Goal: Navigation & Orientation: Understand site structure

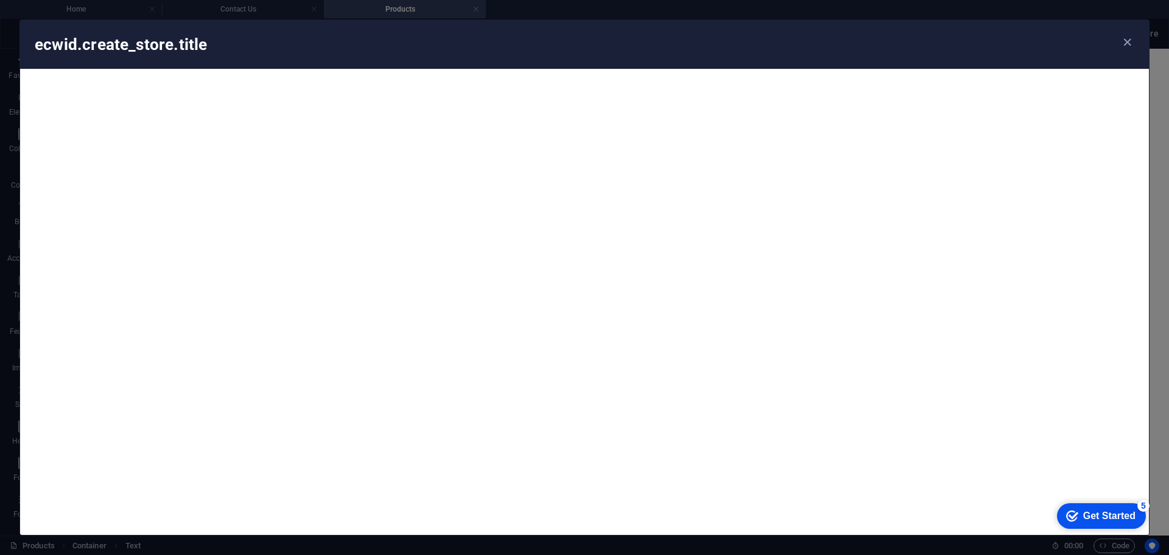
scroll to position [11733, 0]
click at [1123, 43] on icon "button" at bounding box center [1127, 42] width 14 height 14
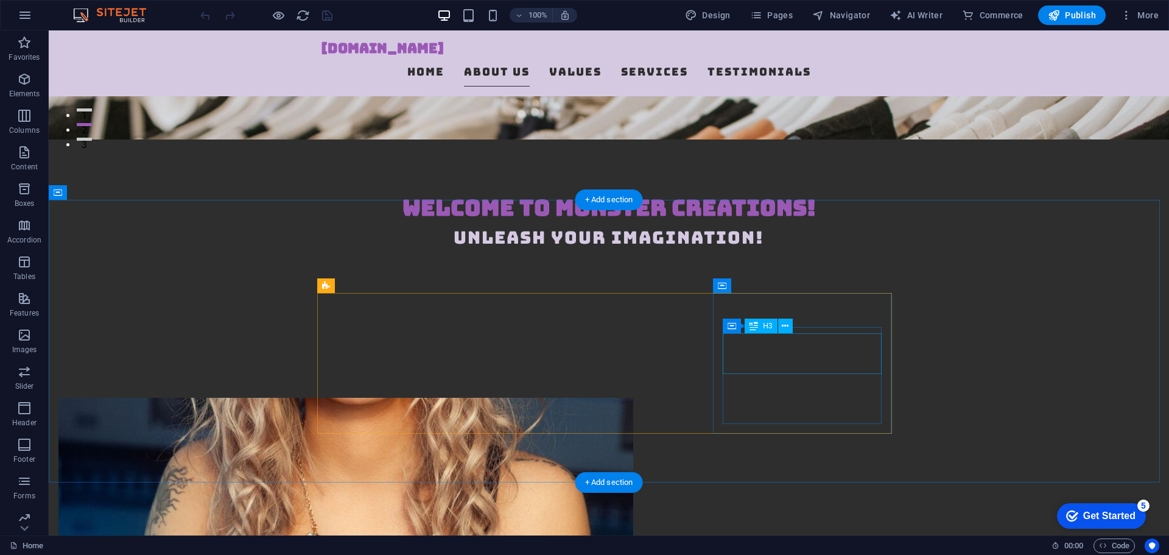
scroll to position [426, 0]
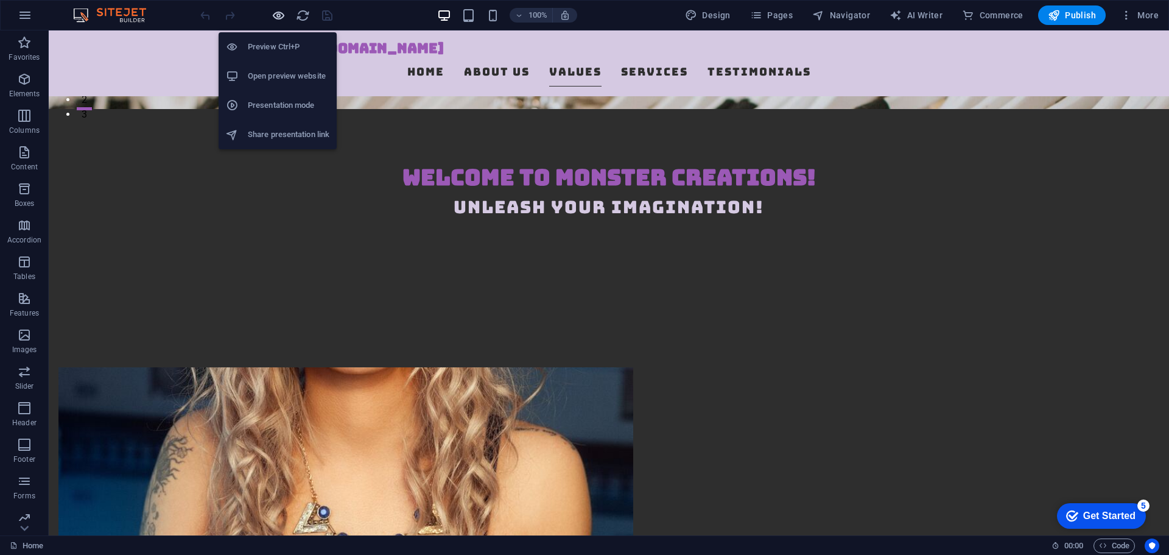
click at [278, 15] on icon "button" at bounding box center [279, 16] width 14 height 14
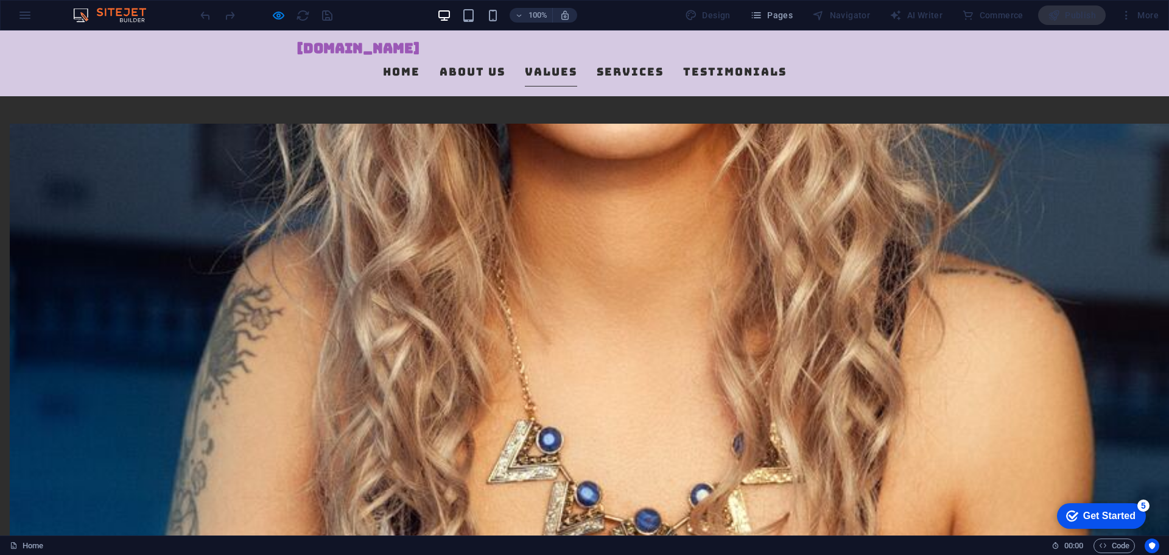
scroll to position [731, 0]
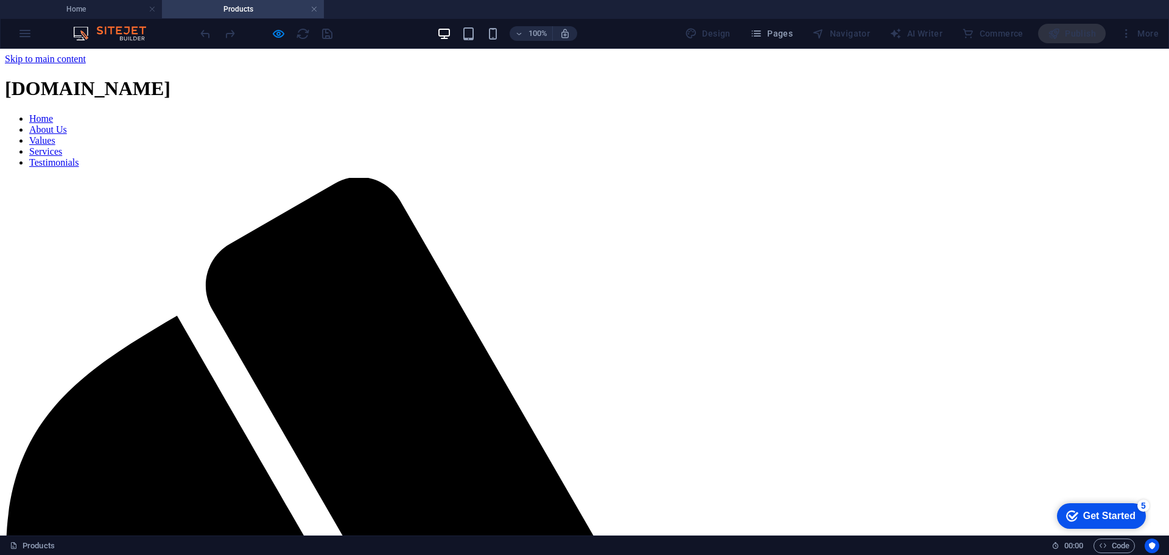
scroll to position [0, 0]
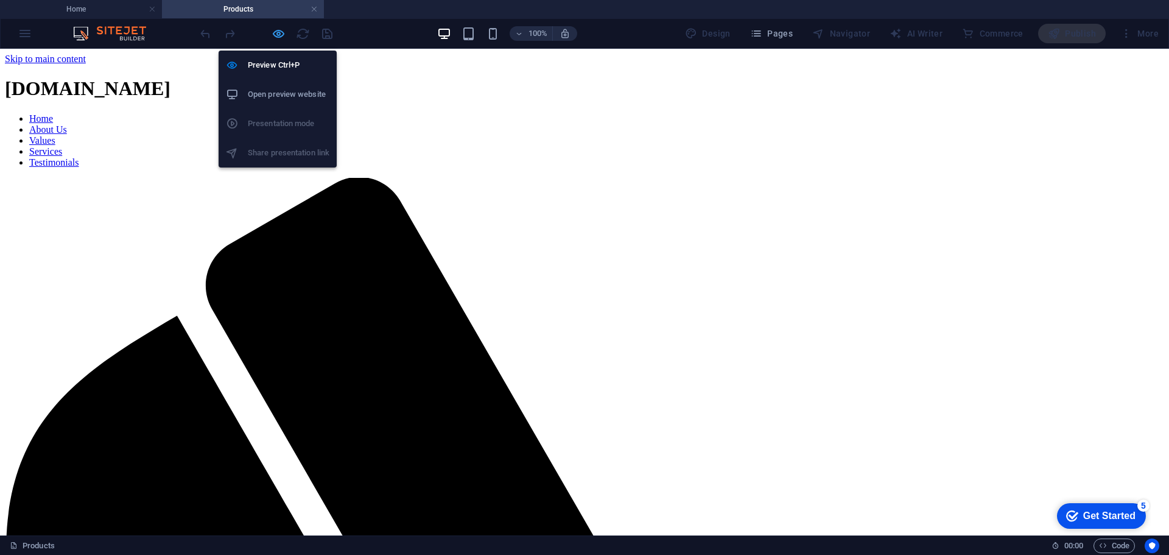
click at [275, 33] on icon "button" at bounding box center [279, 34] width 14 height 14
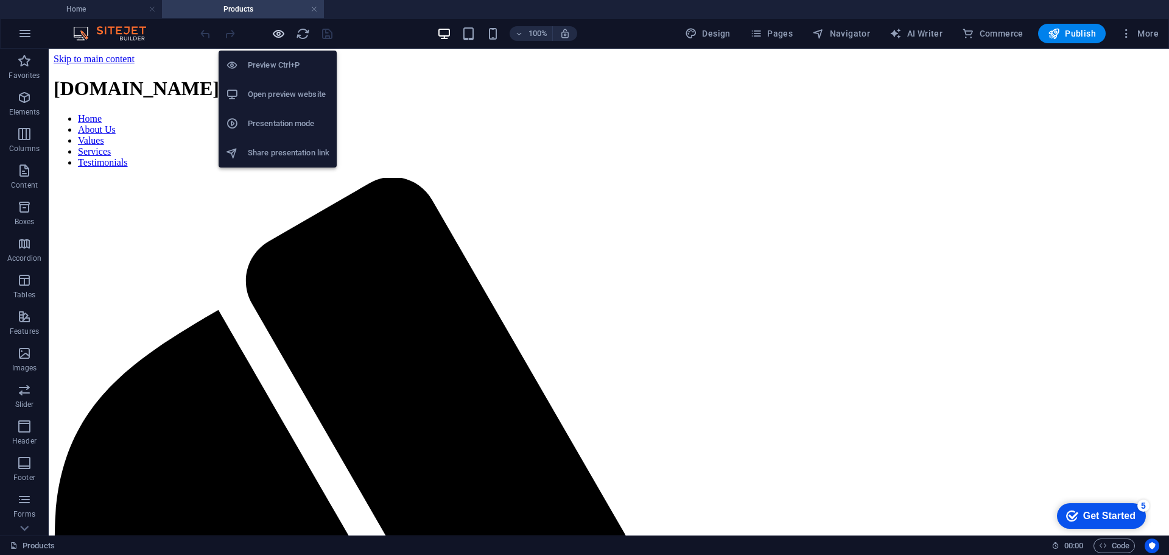
click at [277, 33] on icon "button" at bounding box center [279, 34] width 14 height 14
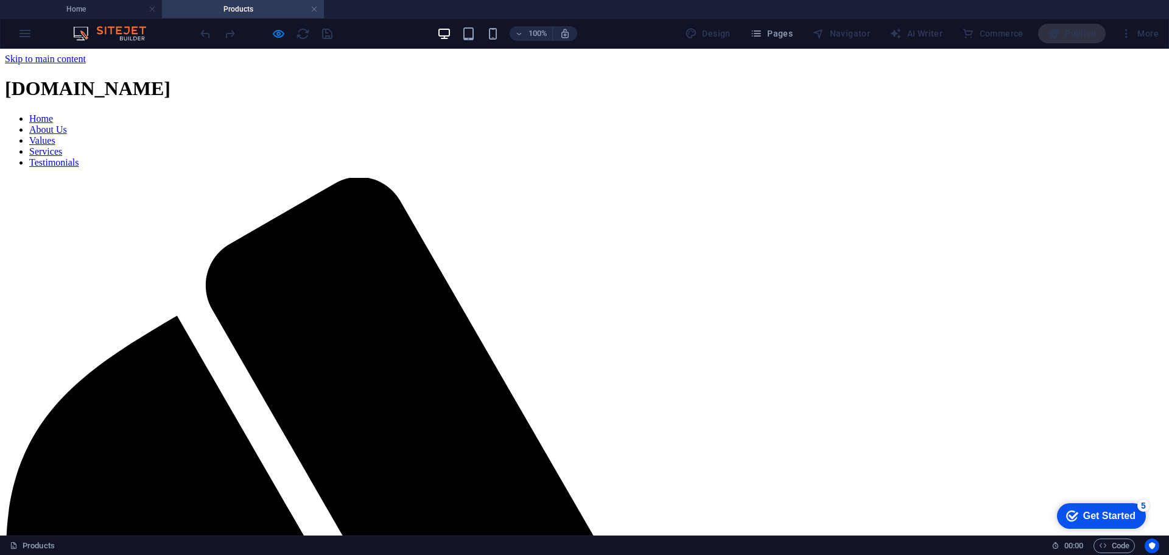
click at [53, 113] on link "Home" at bounding box center [41, 118] width 24 height 10
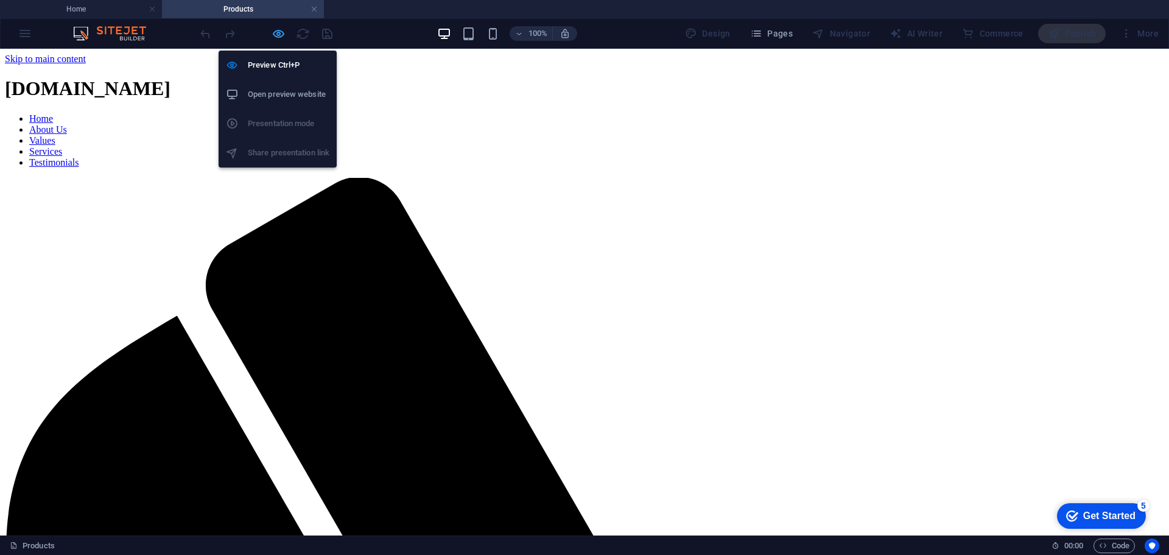
click at [278, 32] on icon "button" at bounding box center [279, 34] width 14 height 14
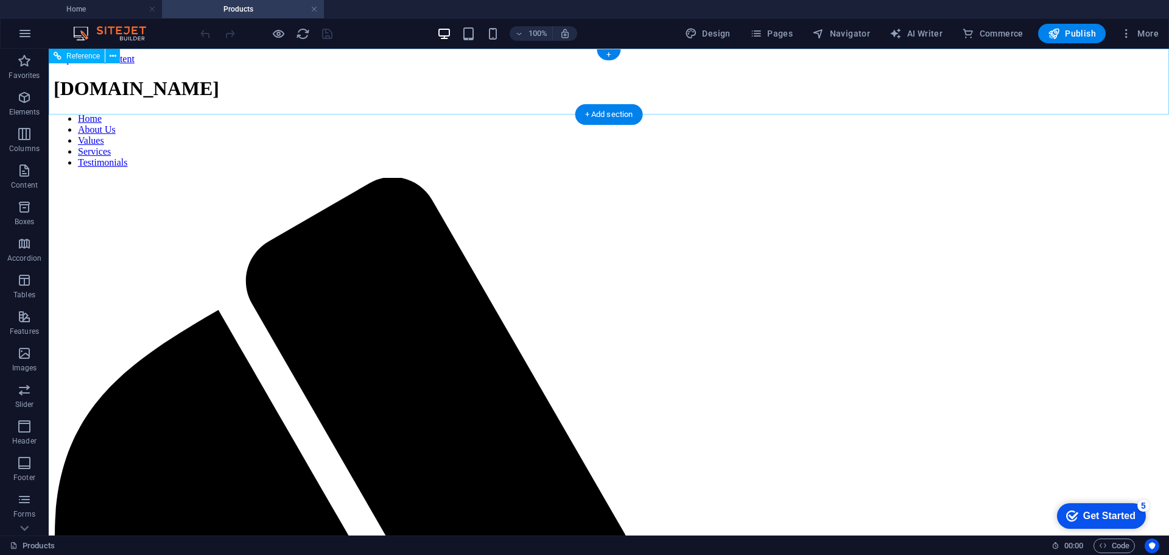
click at [427, 113] on nav "Home About Us Values Services Testimonials" at bounding box center [609, 140] width 1111 height 55
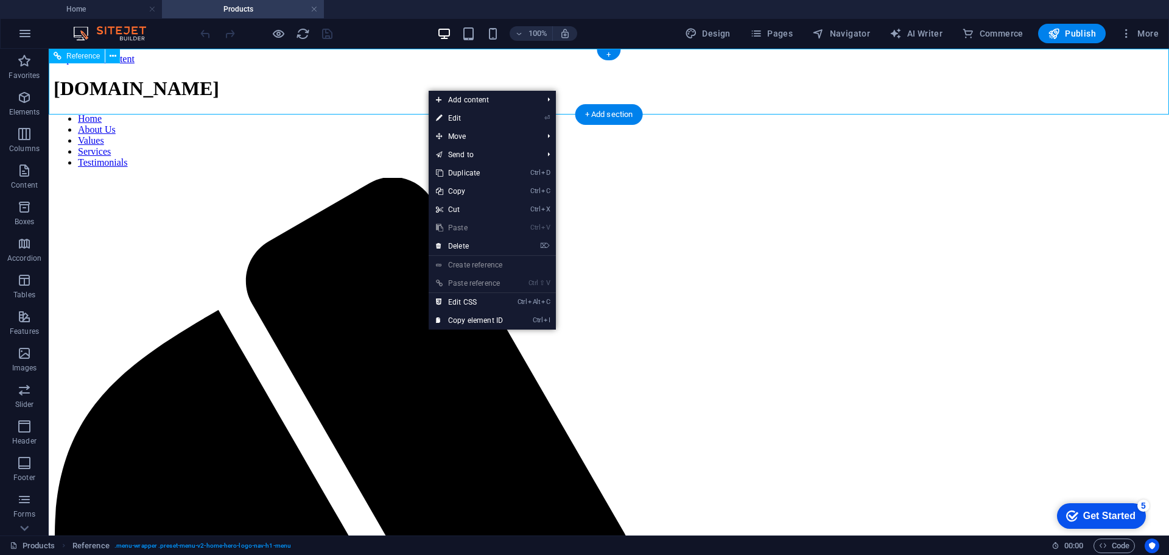
click at [421, 113] on nav "Home About Us Values Services Testimonials" at bounding box center [609, 140] width 1111 height 55
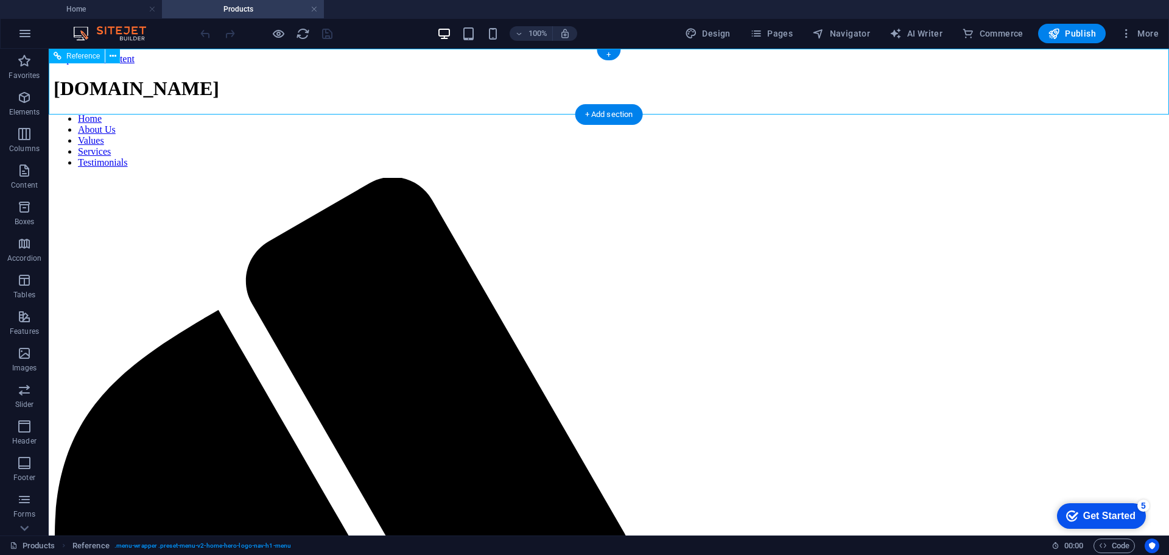
click at [421, 113] on nav "Home About Us Values Services Testimonials" at bounding box center [609, 140] width 1111 height 55
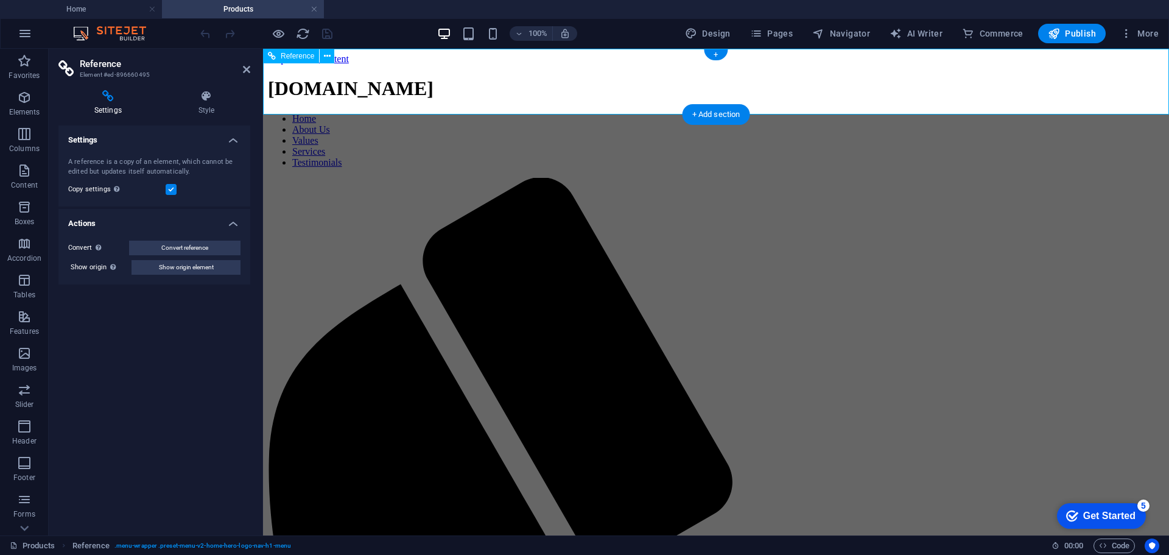
click at [522, 113] on nav "Home About Us Values Services Testimonials" at bounding box center [716, 140] width 896 height 55
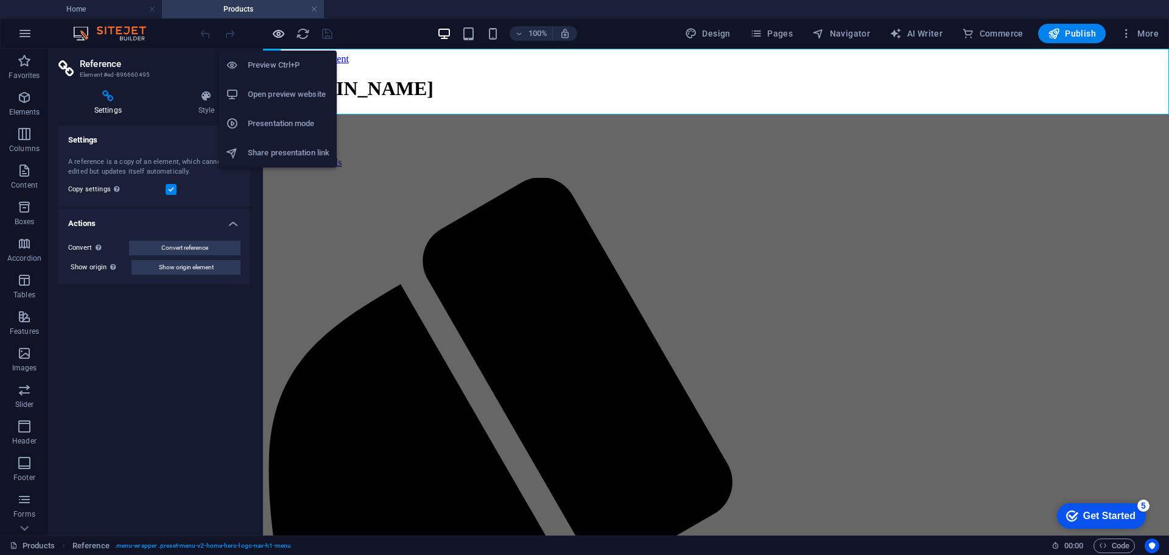
click at [278, 32] on icon "button" at bounding box center [279, 34] width 14 height 14
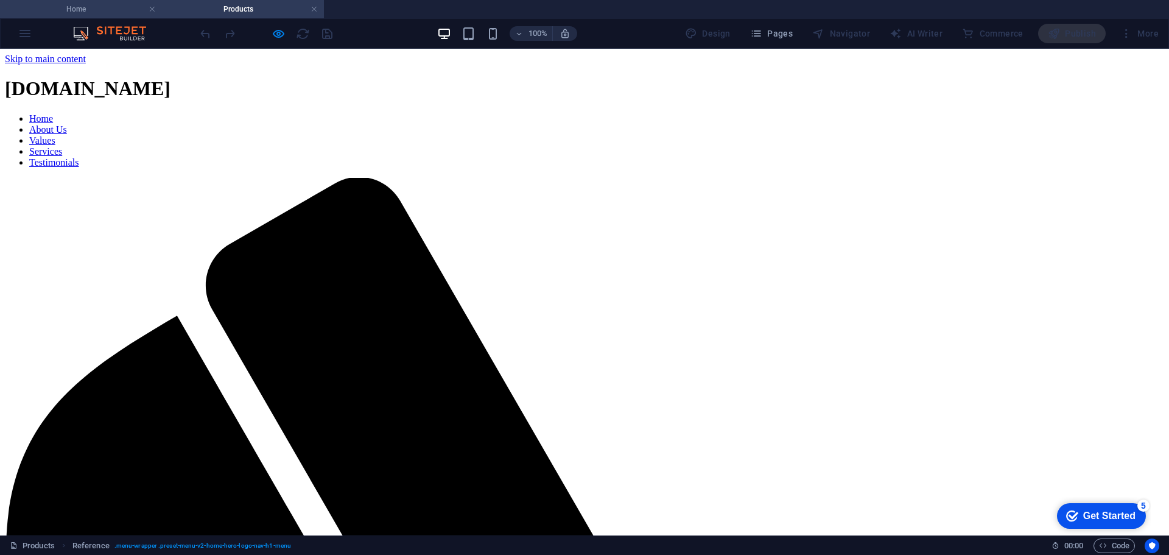
click at [114, 9] on h4 "Home" at bounding box center [81, 8] width 162 height 13
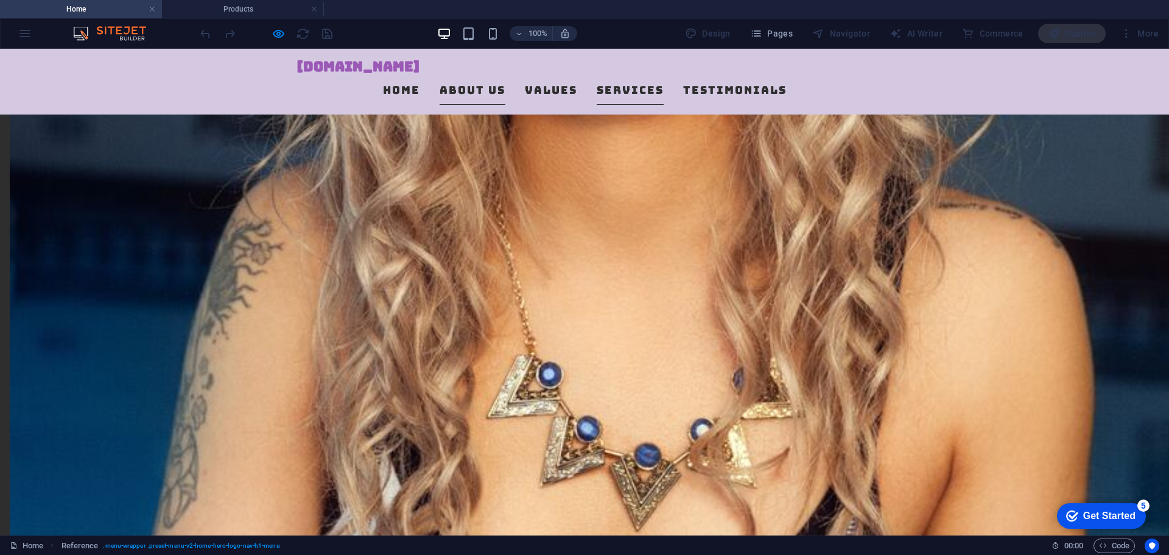
click at [463, 88] on link "About Us" at bounding box center [473, 90] width 66 height 30
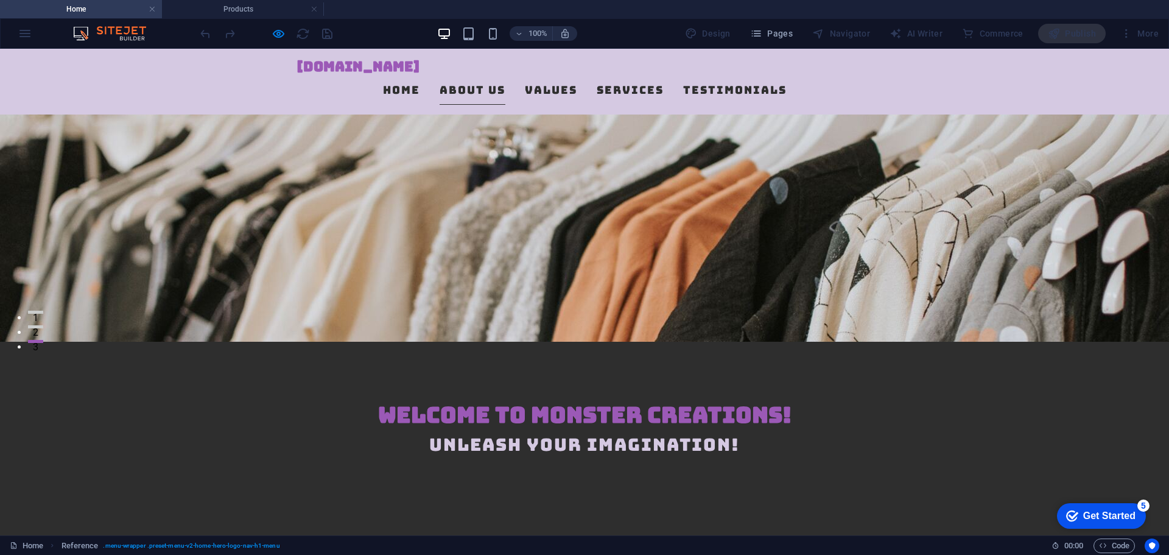
scroll to position [193, 0]
click at [544, 88] on link "Values" at bounding box center [551, 90] width 52 height 30
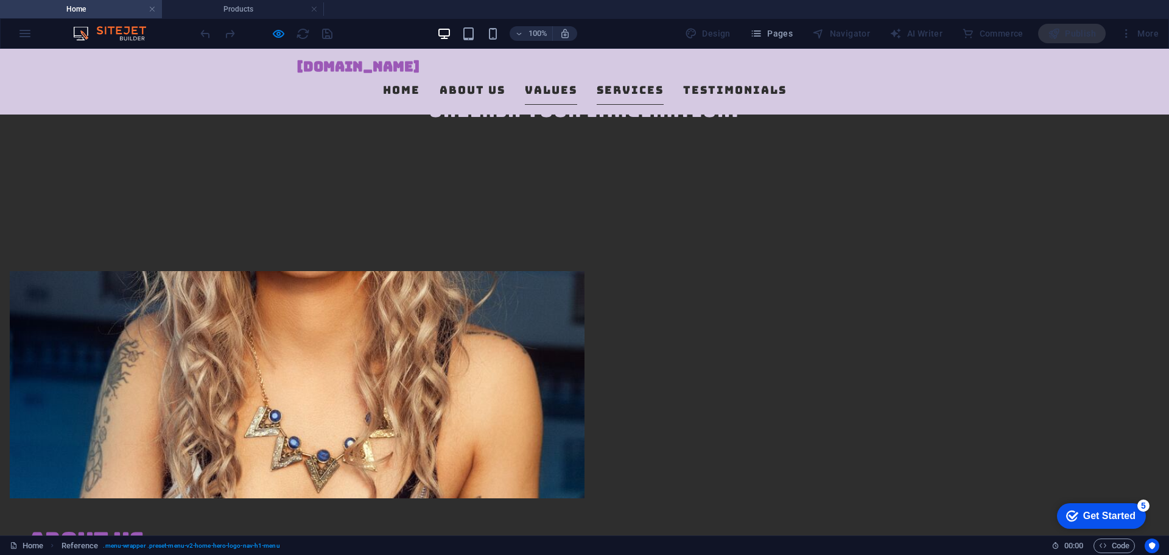
click at [613, 88] on link "Services" at bounding box center [630, 90] width 67 height 30
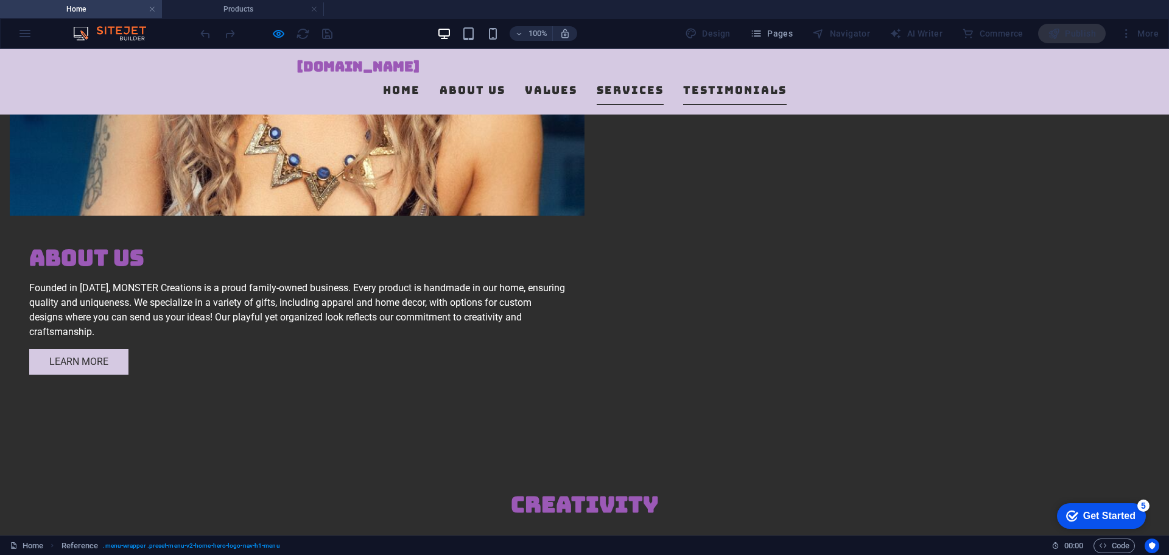
click at [742, 88] on link "Testimonials" at bounding box center [735, 90] width 104 height 30
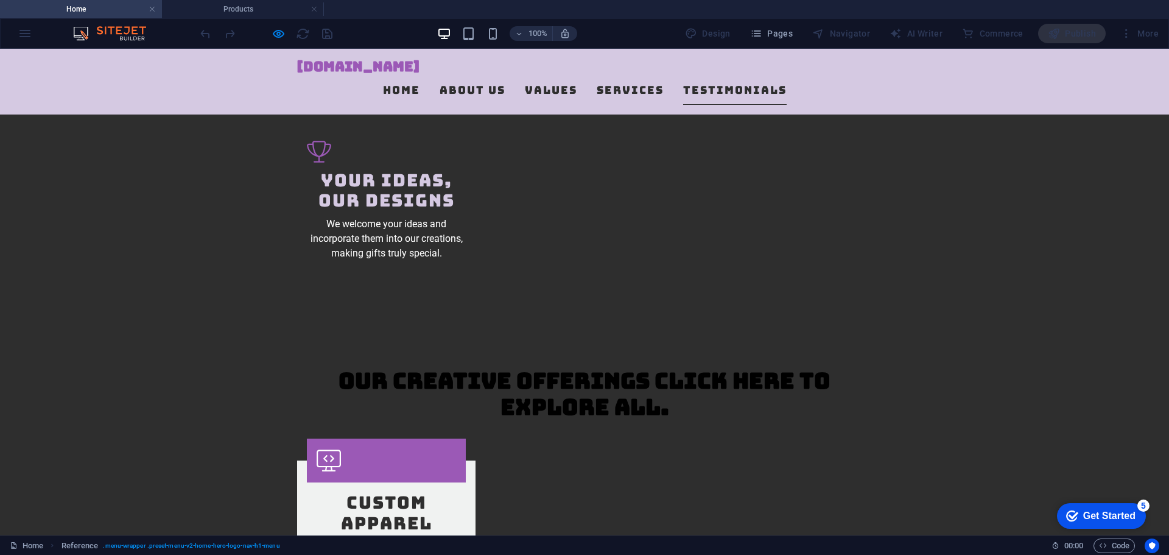
scroll to position [1509, 0]
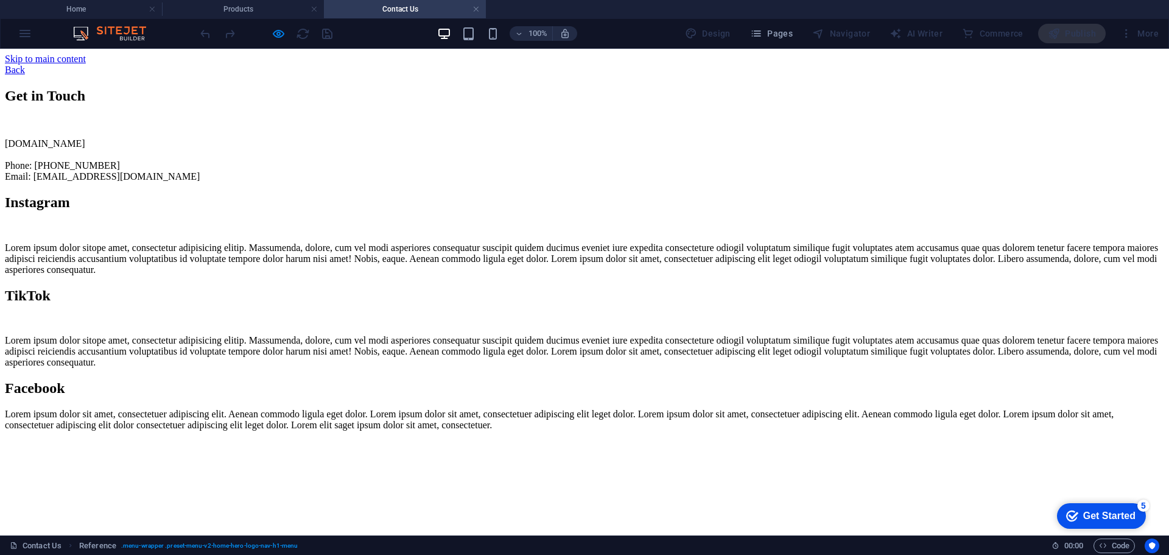
scroll to position [0, 0]
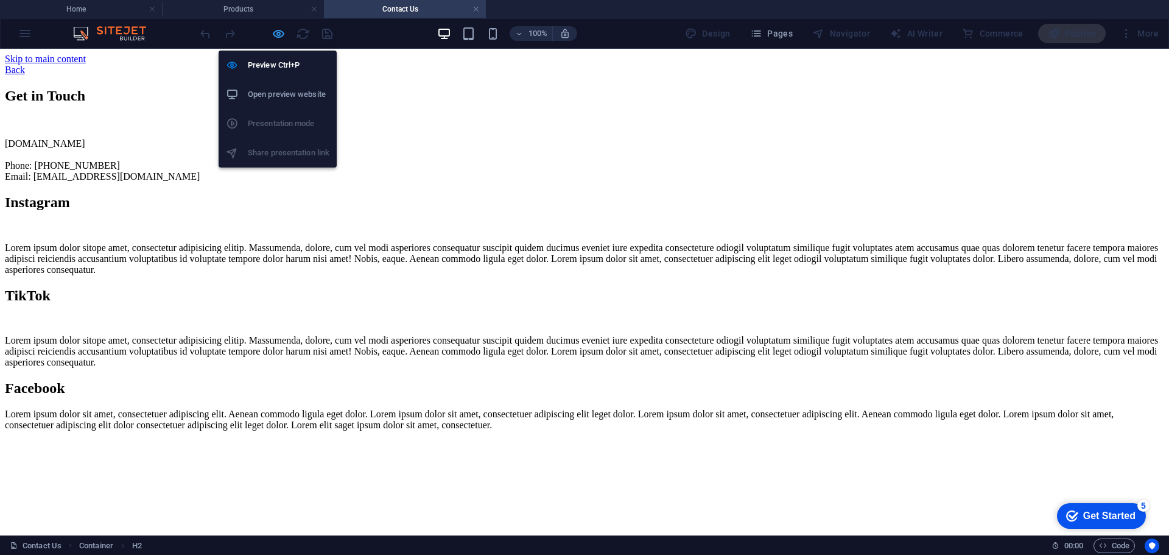
click at [275, 33] on icon "button" at bounding box center [279, 34] width 14 height 14
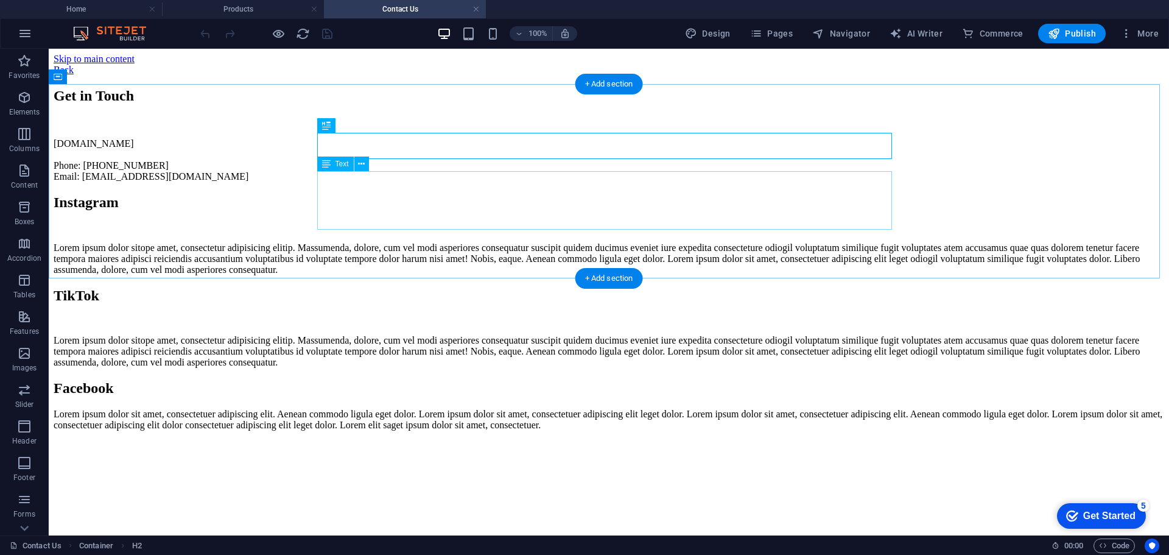
click at [392, 182] on div "monstercreations.ca Phone: (555) 123-4567 Email: info@monstercreations.ca" at bounding box center [609, 160] width 1111 height 44
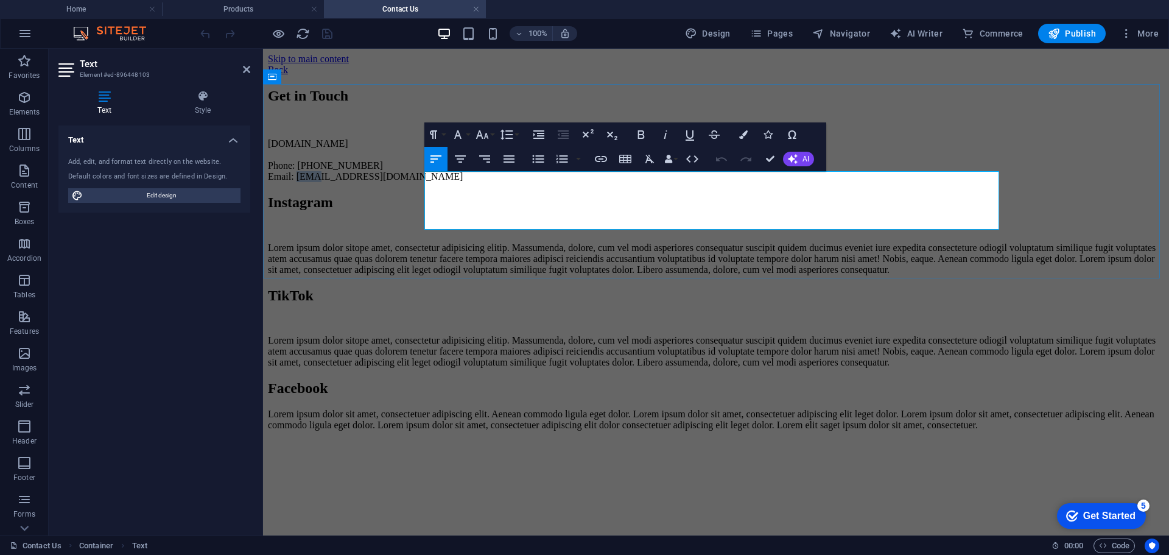
drag, startPoint x: 468, startPoint y: 222, endPoint x: 454, endPoint y: 222, distance: 14.0
click at [454, 182] on p "monstercreations.ca Phone: (555) 123-4567 Email: info@monstercreations.ca" at bounding box center [716, 160] width 896 height 44
click at [479, 182] on div "Get in Touch monstercreations.ca Phone: (555) 123-4567 Email: customerservice@m…" at bounding box center [716, 135] width 896 height 94
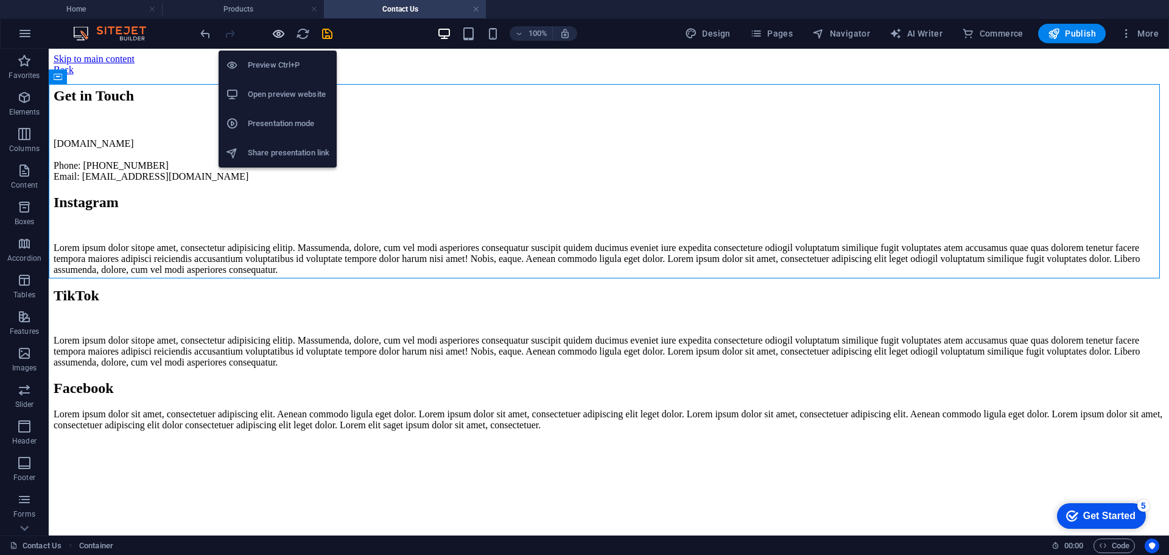
click at [278, 32] on icon "button" at bounding box center [279, 34] width 14 height 14
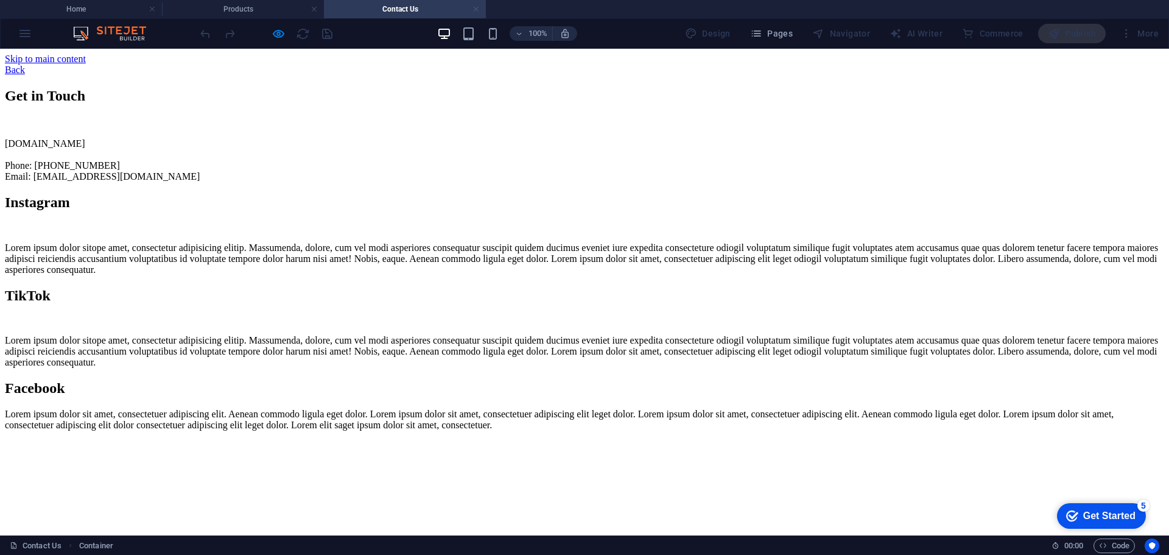
click at [477, 9] on link at bounding box center [475, 10] width 7 height 12
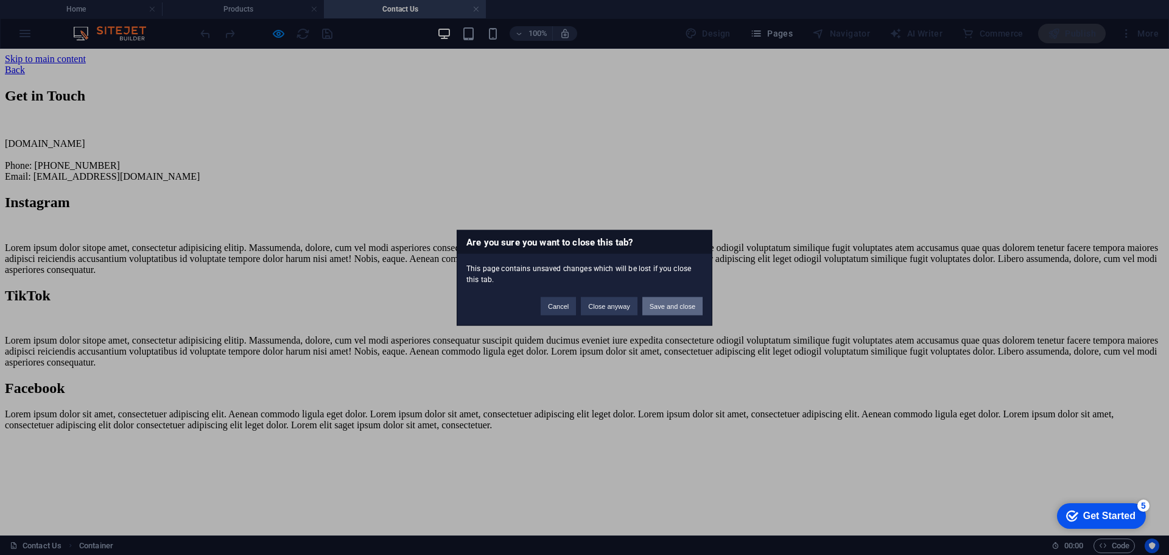
click at [687, 303] on button "Save and close" at bounding box center [672, 306] width 60 height 18
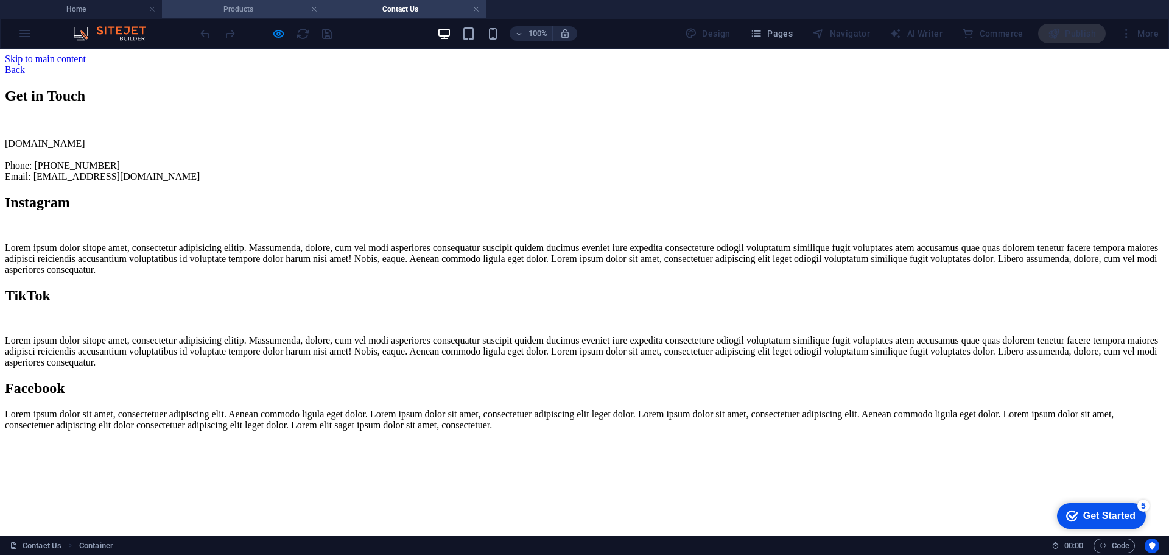
click at [253, 16] on li "Products" at bounding box center [243, 9] width 162 height 18
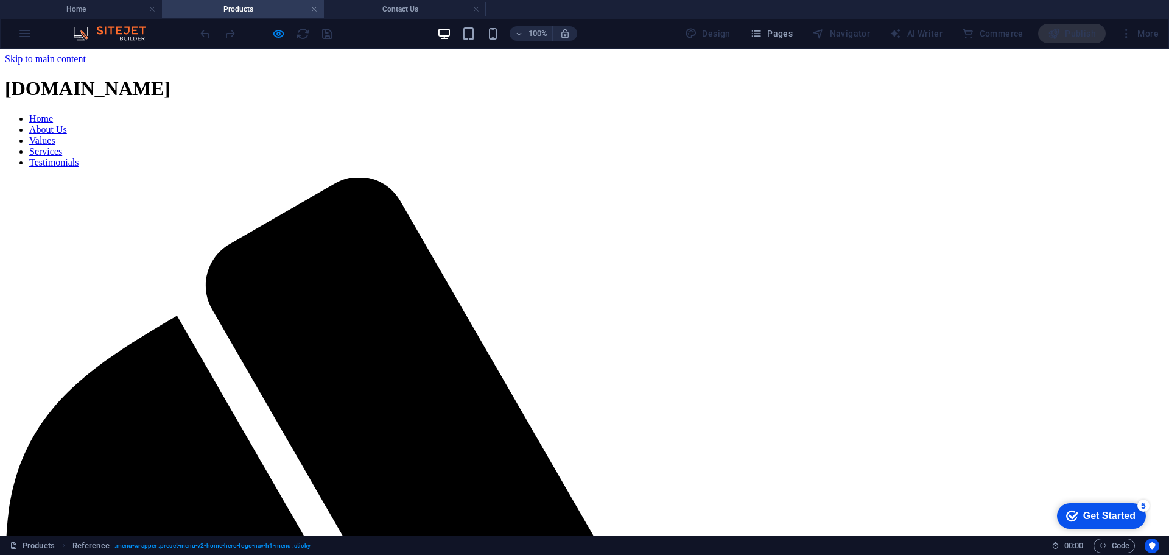
click at [215, 13] on h4 "Products" at bounding box center [243, 8] width 162 height 13
click at [253, 9] on h4 "Products" at bounding box center [243, 8] width 162 height 13
